Goal: Task Accomplishment & Management: Use online tool/utility

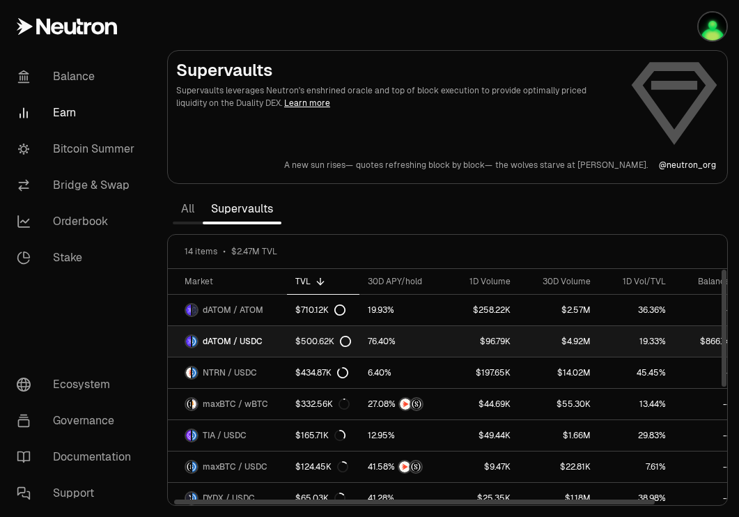
click at [260, 347] on div "dATOM / USDC" at bounding box center [224, 342] width 78 height 14
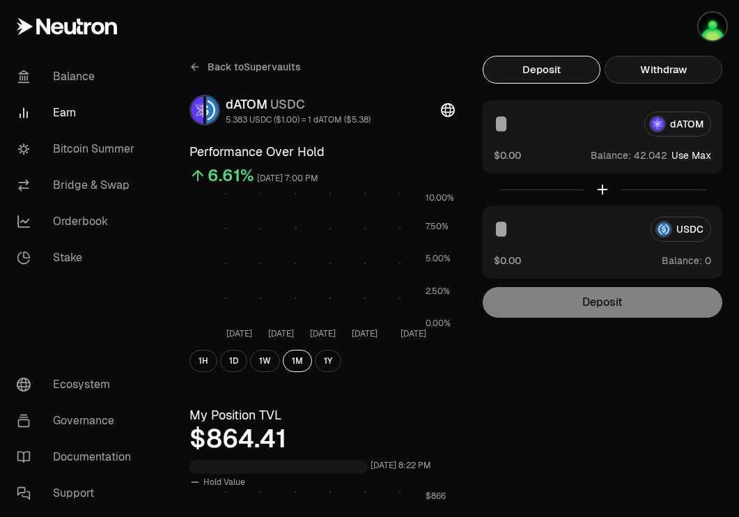
click at [661, 83] on button "Withdraw" at bounding box center [664, 70] width 118 height 28
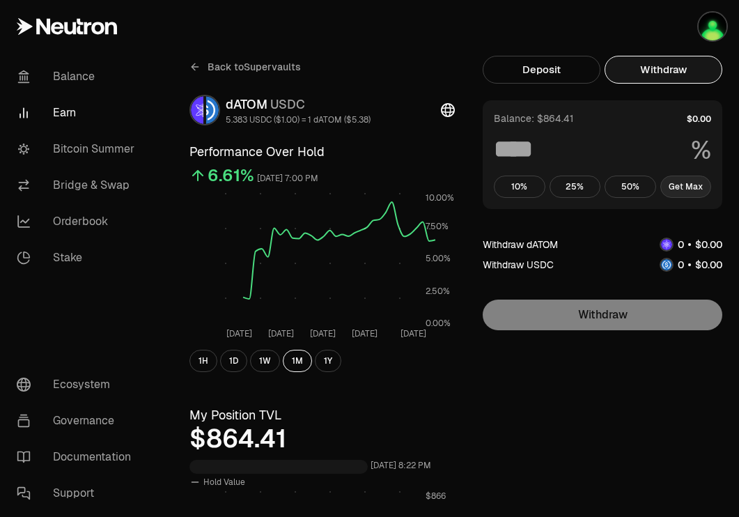
click at [681, 191] on button "Get Max" at bounding box center [687, 187] width 52 height 22
type input "***"
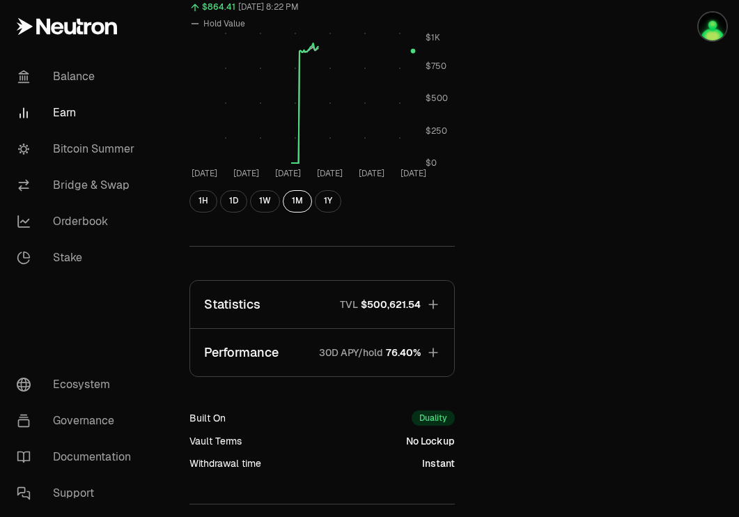
scroll to position [506, 0]
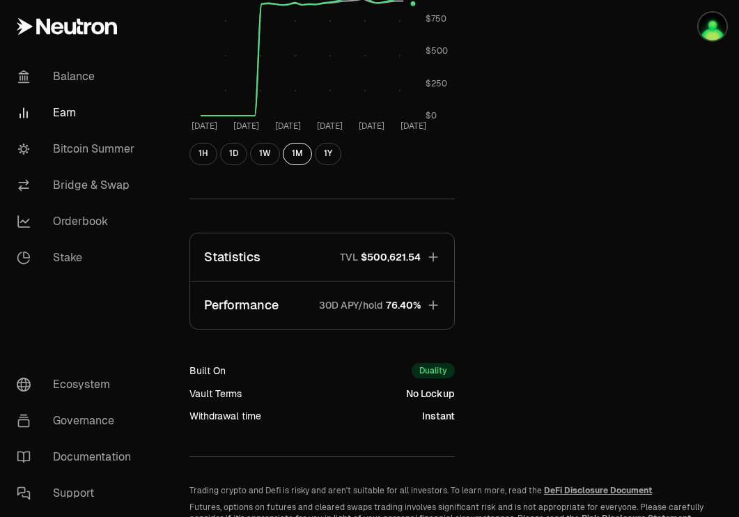
click at [406, 247] on button "Statistics TVL $500,621.54" at bounding box center [322, 256] width 264 height 47
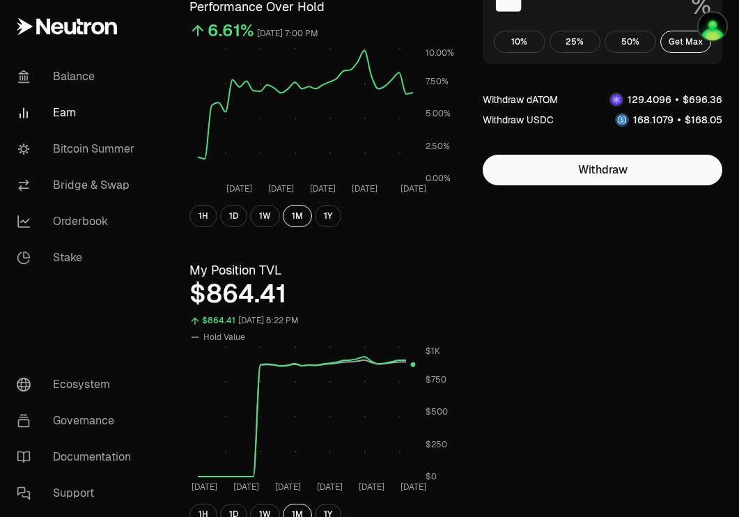
scroll to position [0, 0]
